Goal: Find specific page/section: Find specific page/section

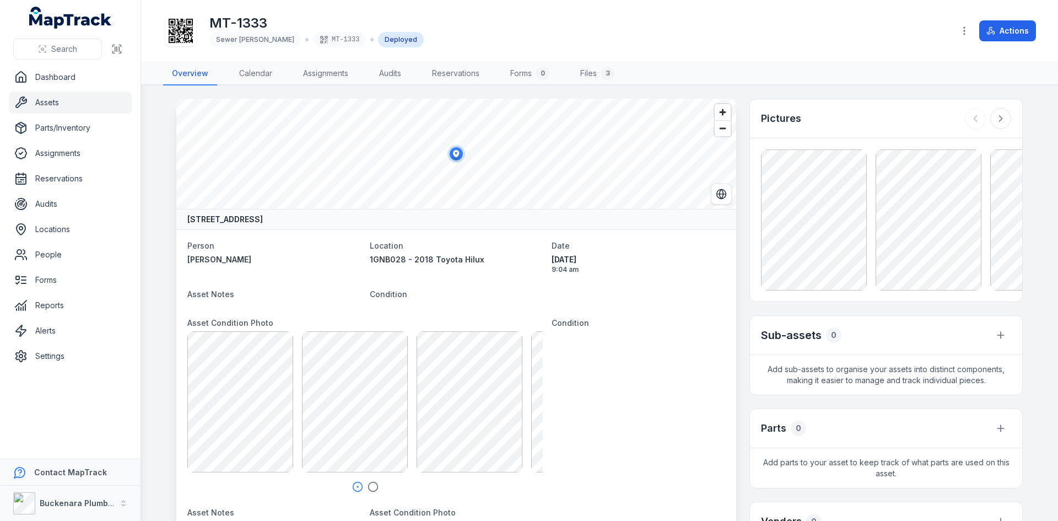
click at [51, 102] on link "Assets" at bounding box center [70, 102] width 123 height 22
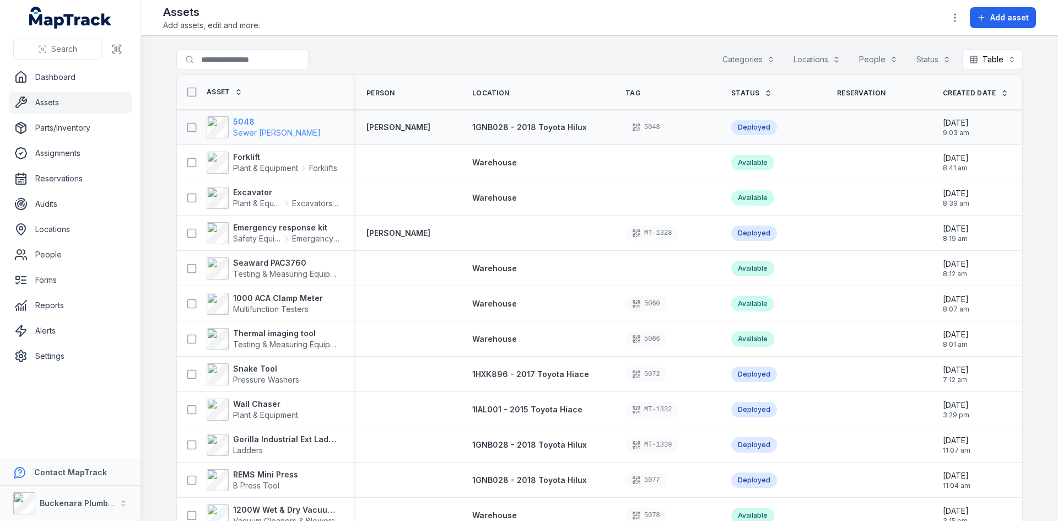
click at [240, 121] on strong "5048" at bounding box center [277, 121] width 88 height 11
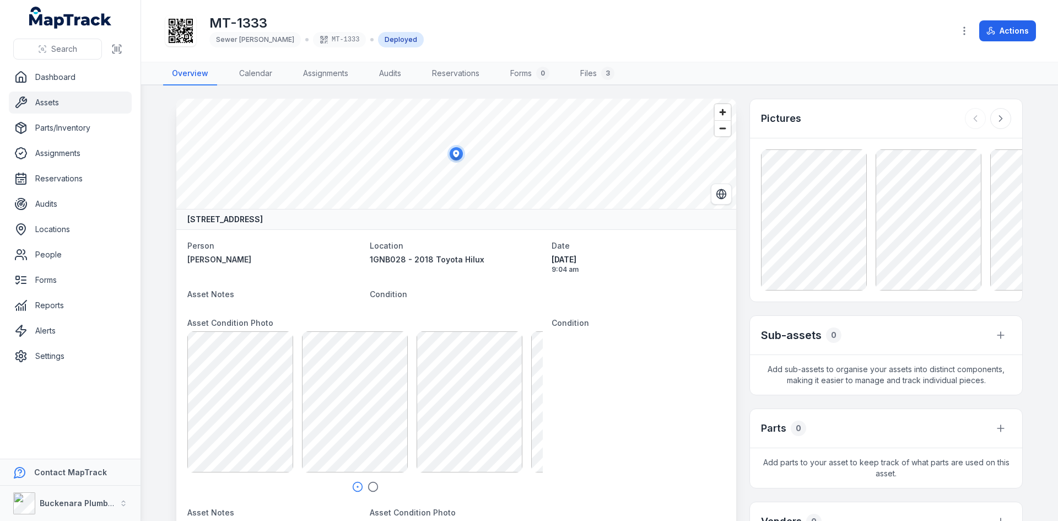
click at [72, 100] on link "Assets" at bounding box center [70, 102] width 123 height 22
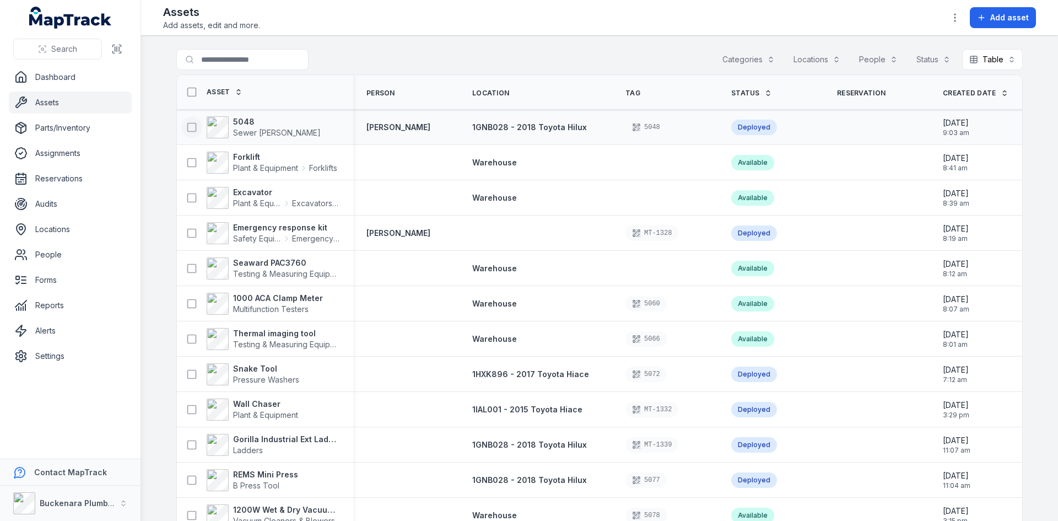
click at [189, 125] on icon at bounding box center [191, 127] width 11 height 11
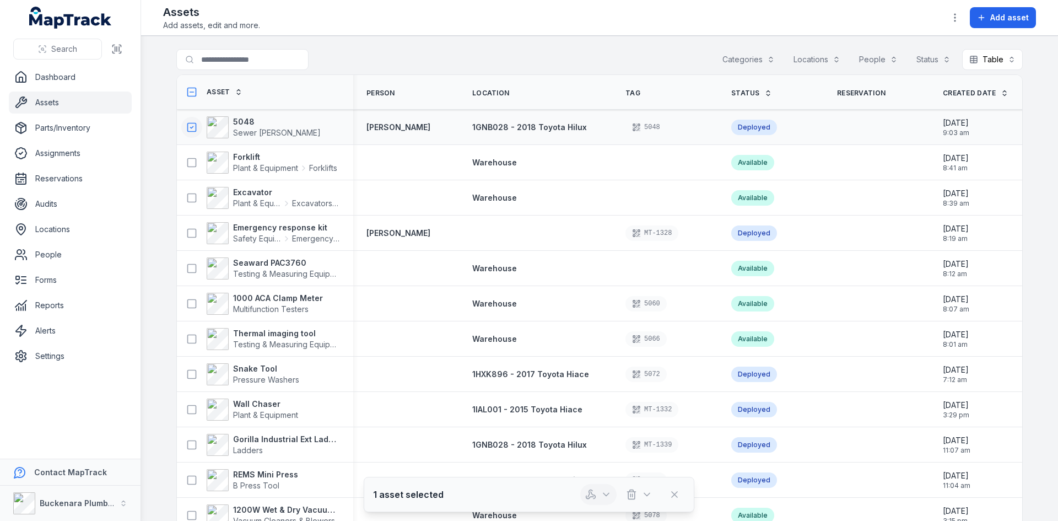
click at [606, 494] on icon "button" at bounding box center [605, 494] width 11 height 11
click at [648, 494] on div at bounding box center [618, 494] width 77 height 21
click at [648, 494] on icon "button" at bounding box center [647, 494] width 6 height 3
click at [187, 129] on icon at bounding box center [191, 127] width 11 height 11
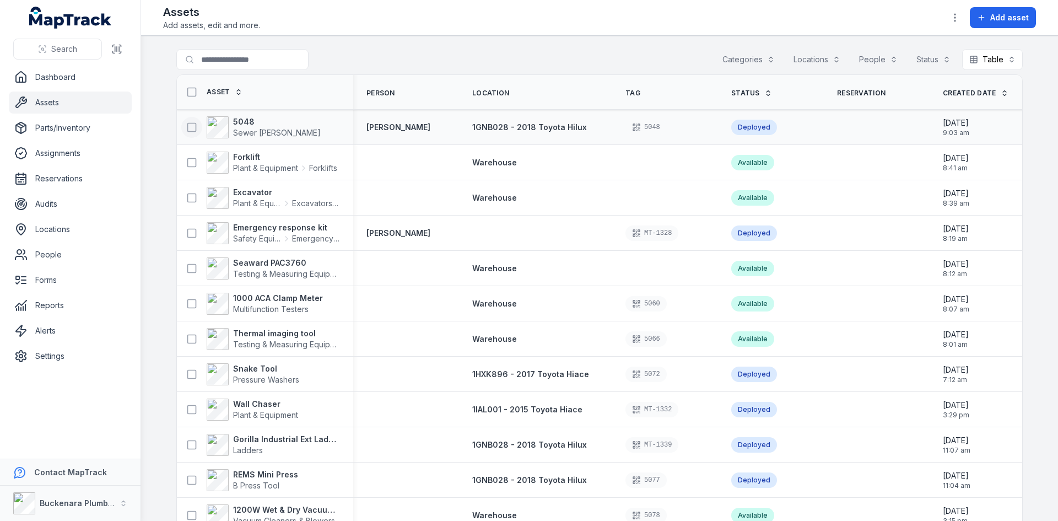
click at [642, 128] on div "5048" at bounding box center [645, 127] width 41 height 15
click at [570, 128] on span "1GNB028 - 2018 Toyota Hilux" at bounding box center [529, 126] width 115 height 9
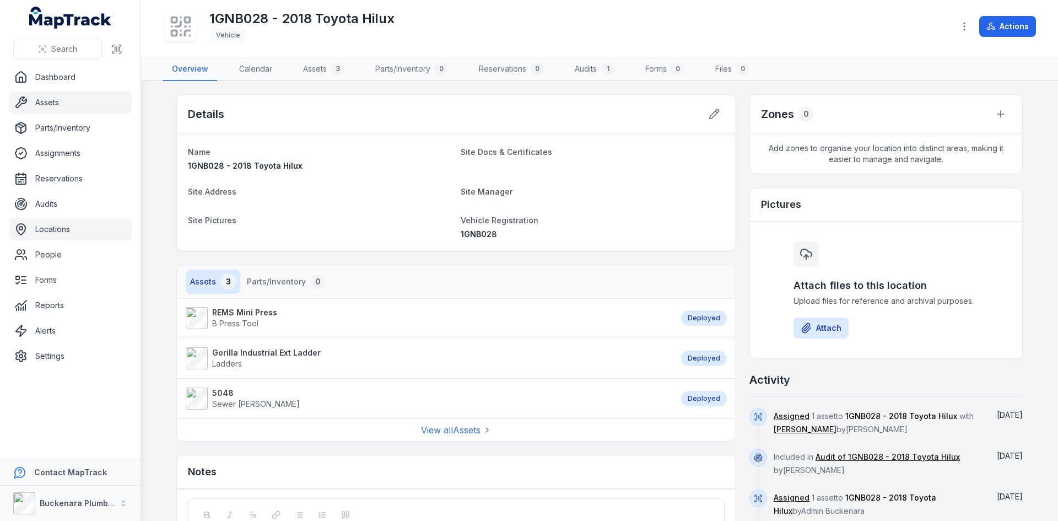
click at [62, 106] on link "Assets" at bounding box center [70, 102] width 123 height 22
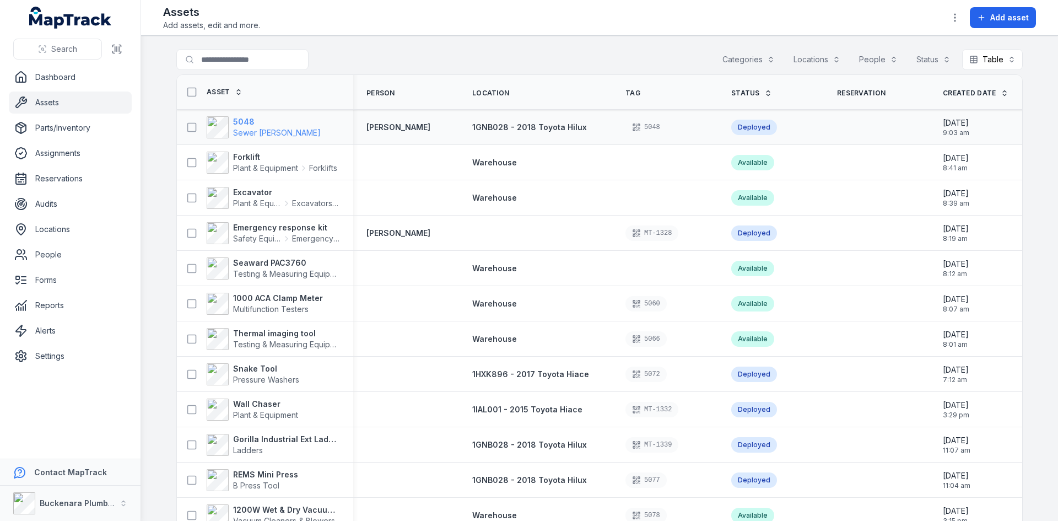
click at [238, 120] on strong "5048" at bounding box center [277, 121] width 88 height 11
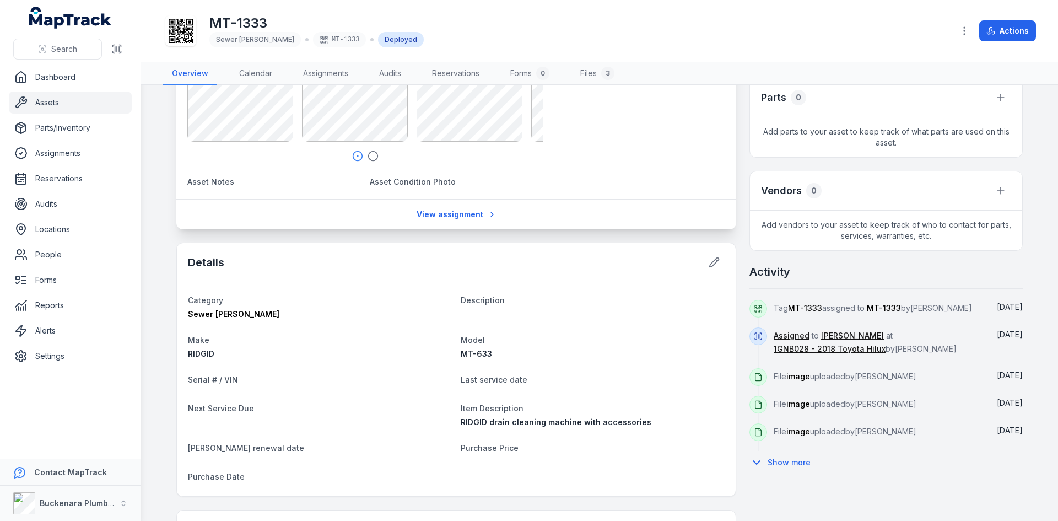
scroll to position [495, 0]
